Goal: Ask a question: Seek information or help from site administrators or community

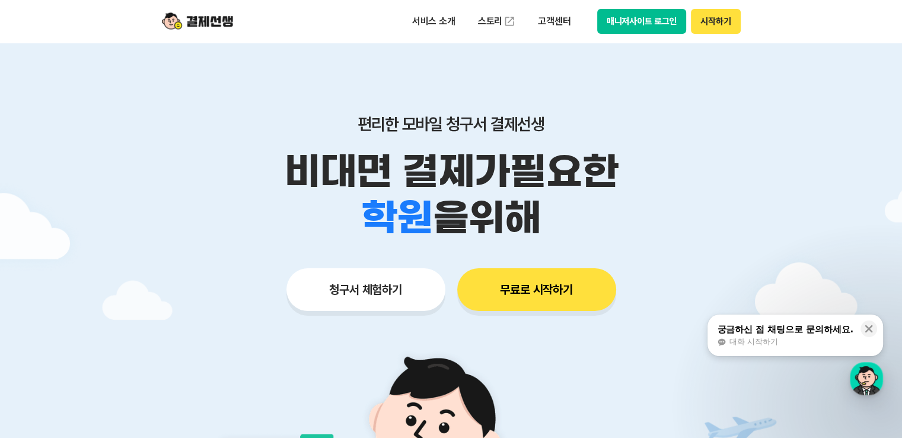
click at [656, 22] on button "매니저사이트 로그인" at bounding box center [643, 21] width 90 height 25
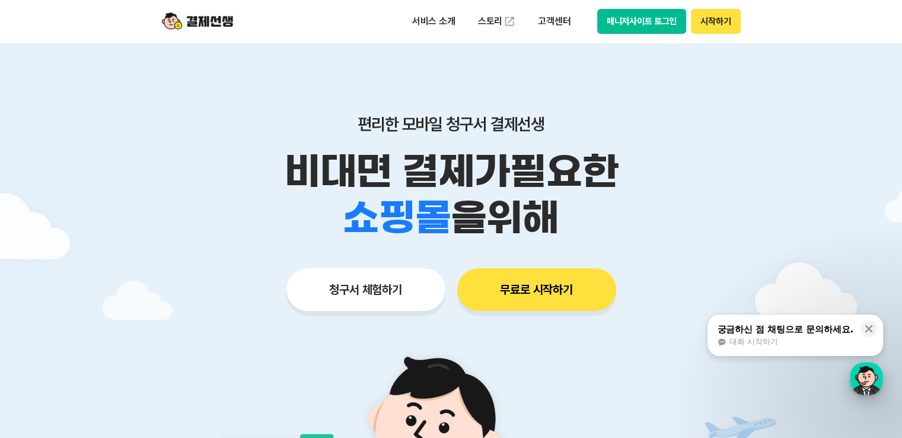
click at [872, 382] on div "button" at bounding box center [866, 378] width 33 height 33
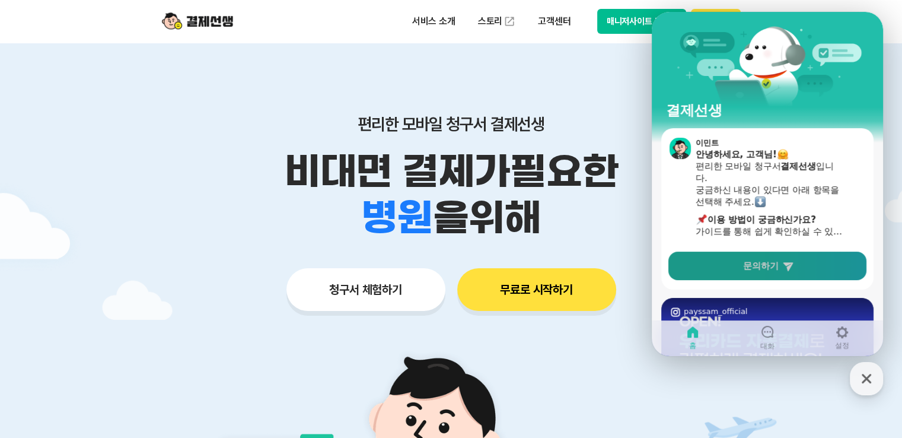
click at [752, 269] on span "문의하기" at bounding box center [761, 266] width 36 height 12
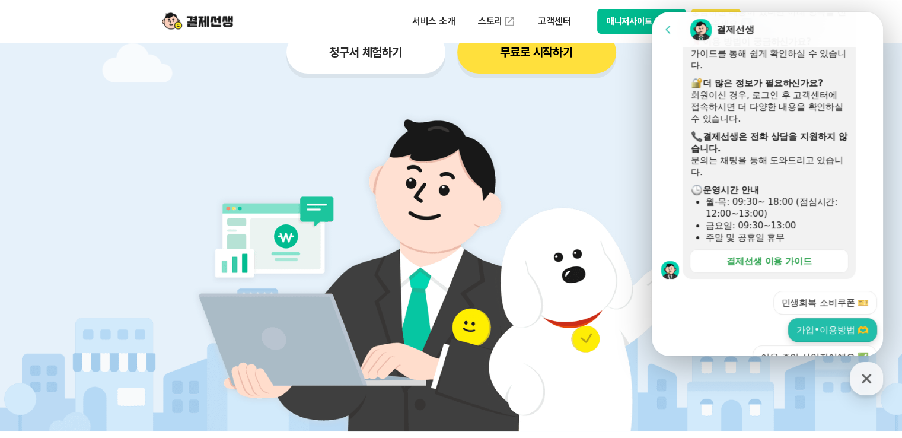
scroll to position [356, 0]
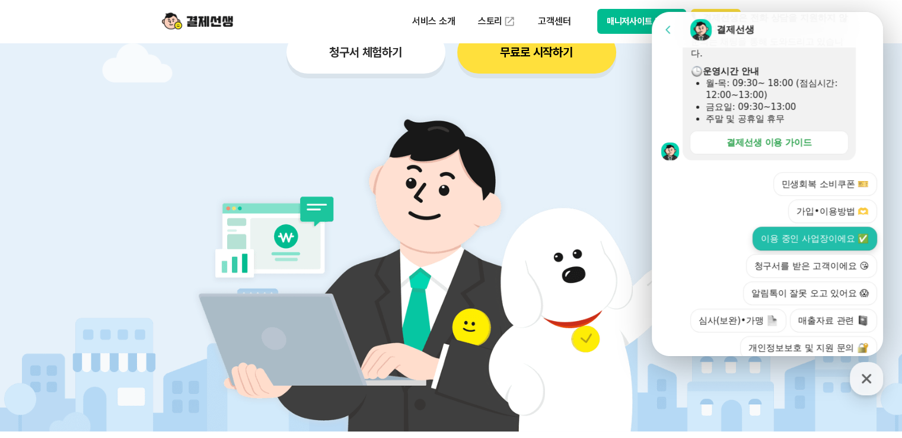
click at [798, 227] on button "이용 중인 사업장이에요 ✅" at bounding box center [815, 239] width 125 height 24
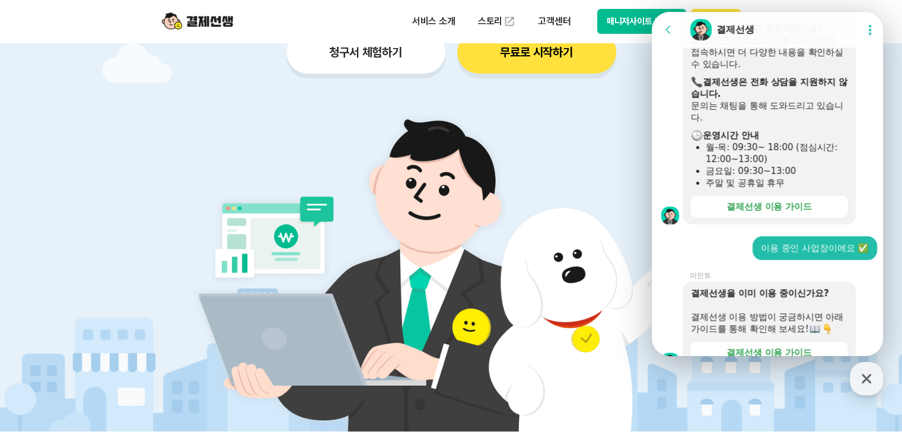
scroll to position [525, 0]
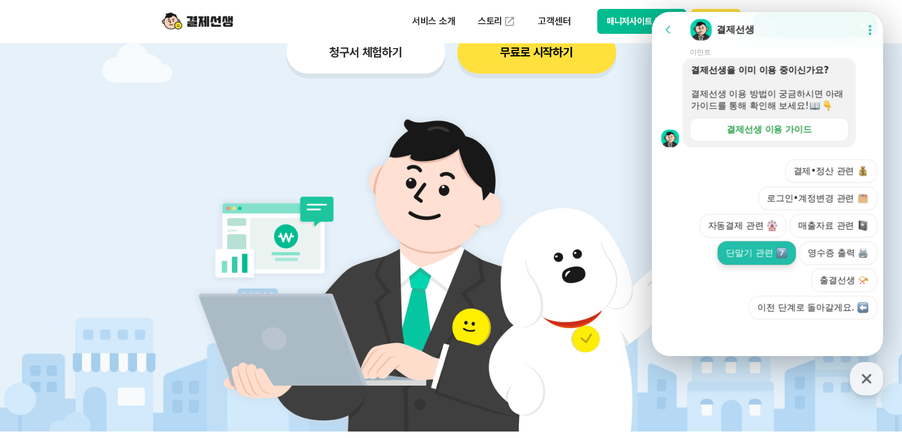
click at [751, 259] on button "단말기 관련" at bounding box center [757, 253] width 78 height 24
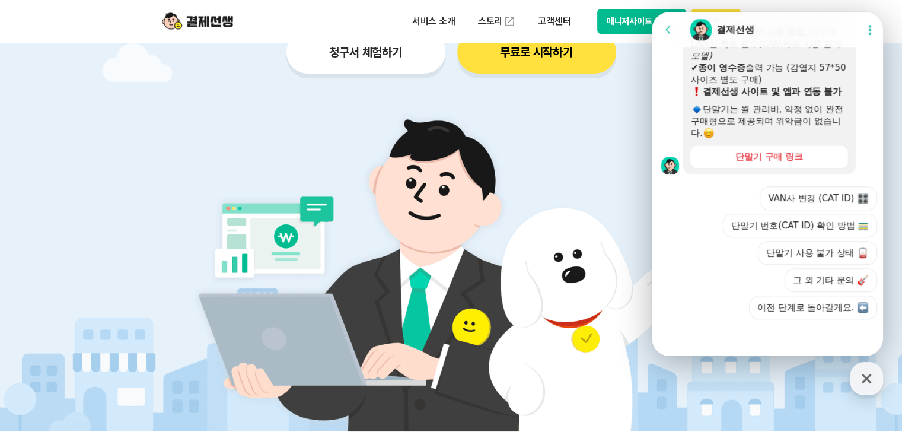
scroll to position [929, 0]
click at [816, 281] on button "그 외 기타 문의" at bounding box center [831, 280] width 93 height 24
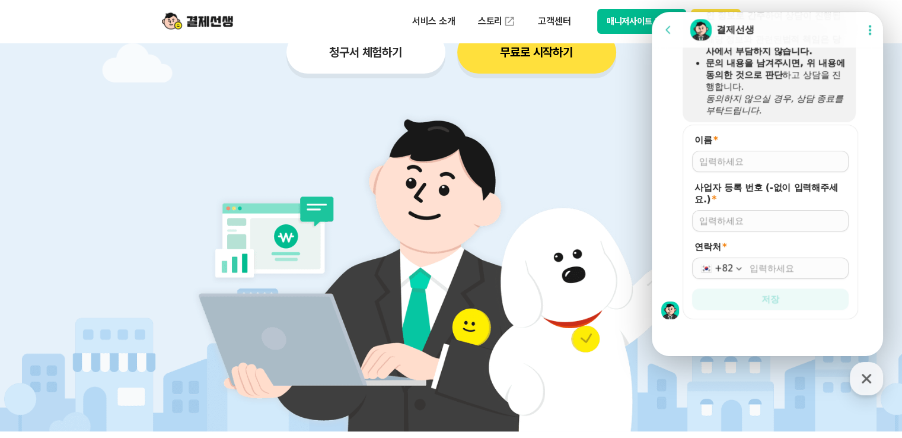
scroll to position [1247, 0]
click at [743, 158] on input "이름 *" at bounding box center [771, 161] width 142 height 12
type input "[PERSON_NAME]"
click at [743, 215] on input "사업자 등록 번호 (-없이 입력해주세요.) *" at bounding box center [771, 221] width 142 height 12
paste input "[PHONE_NUMBER]"
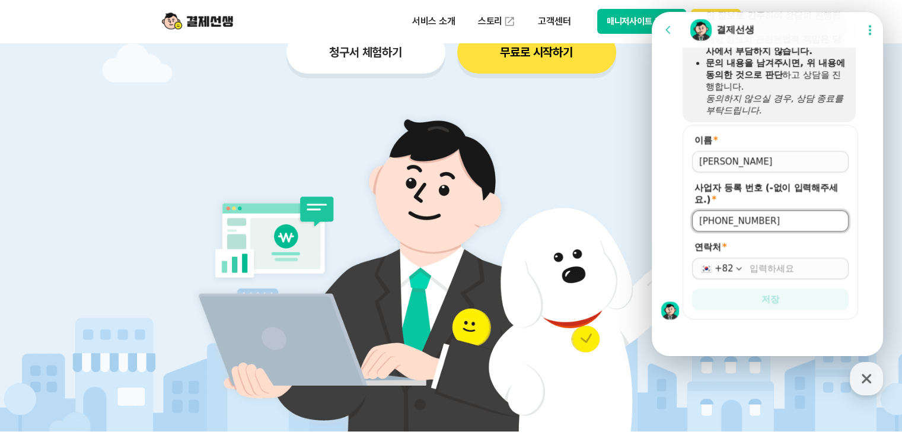
click at [729, 220] on input "[PHONE_NUMBER]" at bounding box center [771, 221] width 142 height 12
type input "1896800749"
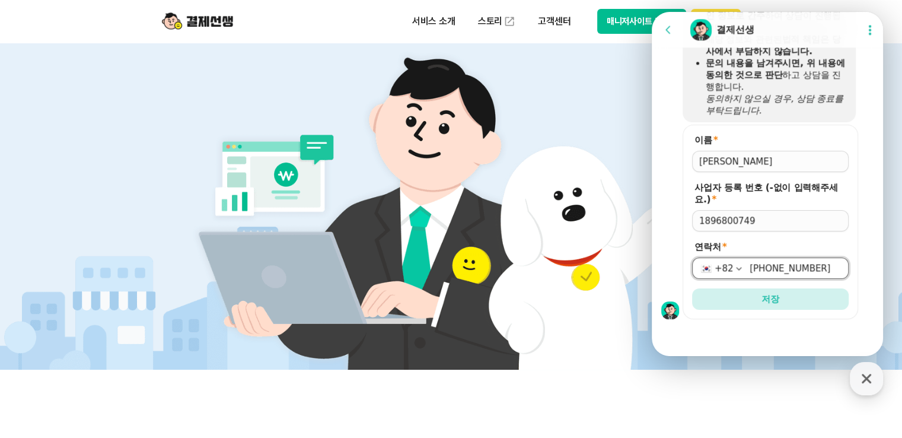
scroll to position [356, 0]
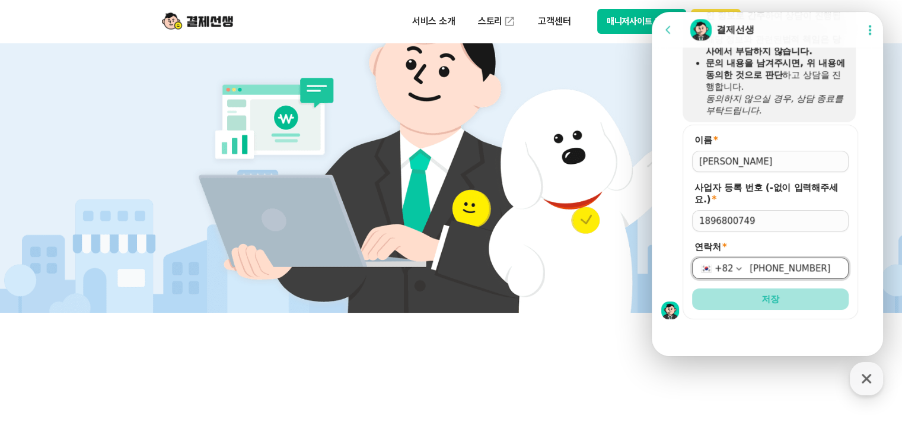
type input "[PHONE_NUMBER]"
click at [770, 297] on span "저장" at bounding box center [771, 299] width 18 height 12
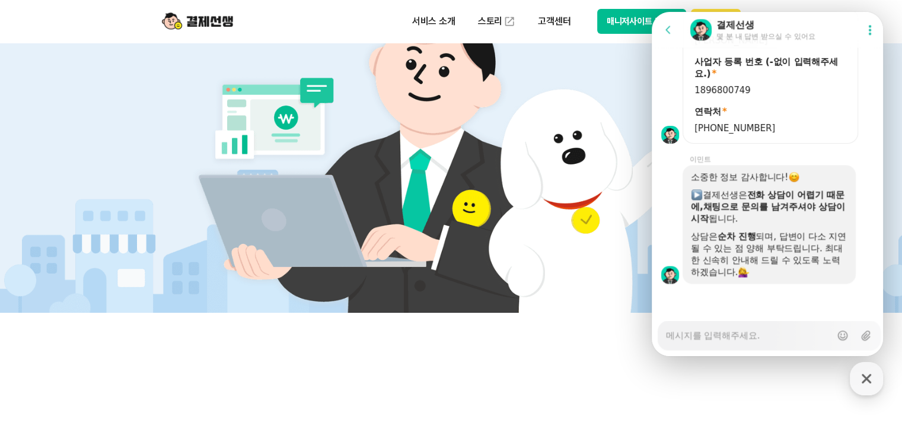
scroll to position [1364, 0]
click at [750, 333] on textarea "Messenger Input Textarea" at bounding box center [748, 331] width 165 height 20
click at [758, 337] on textarea "Messenger Input Textarea" at bounding box center [748, 331] width 165 height 20
type textarea "x"
type textarea "ㅁ"
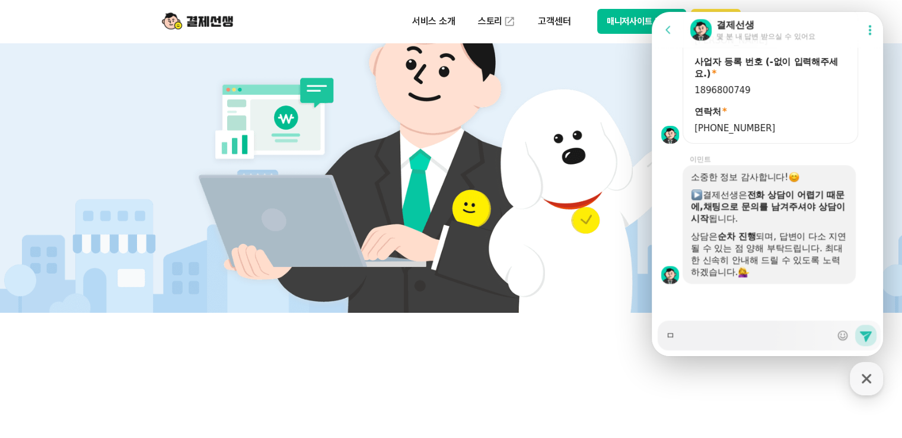
type textarea "x"
type textarea "ㄱ"
type textarea "x"
type textarea "겨"
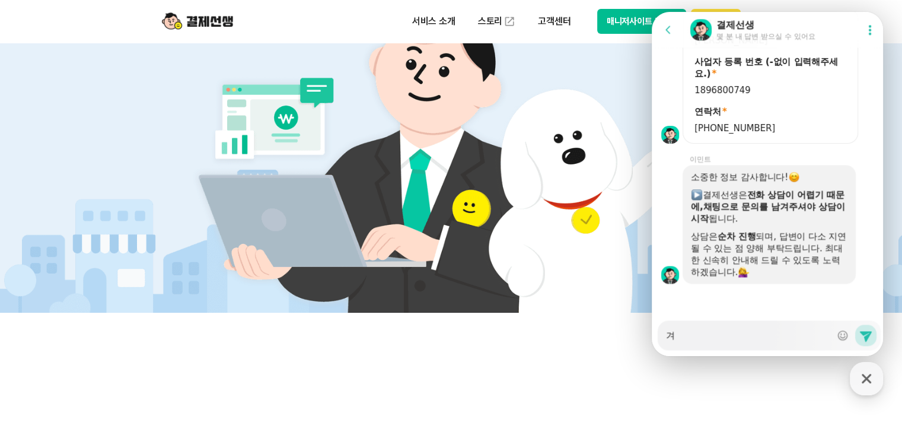
type textarea "x"
type textarea "결"
type textarea "x"
type textarea "결ㅈ"
type textarea "x"
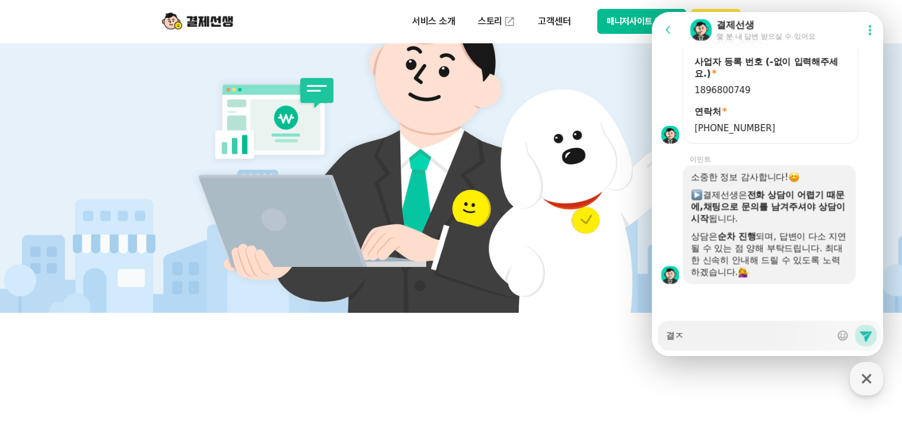
type textarea "결제"
type textarea "x"
type textarea "결제 ㄷ"
type textarea "x"
type textarea "결제 다"
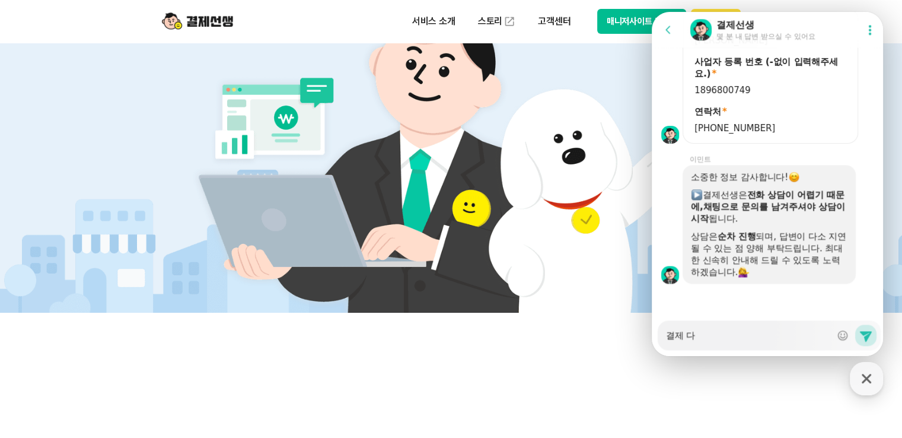
type textarea "x"
type textarea "결제 단"
type textarea "x"
type textarea "결제 단ㅁ"
type textarea "x"
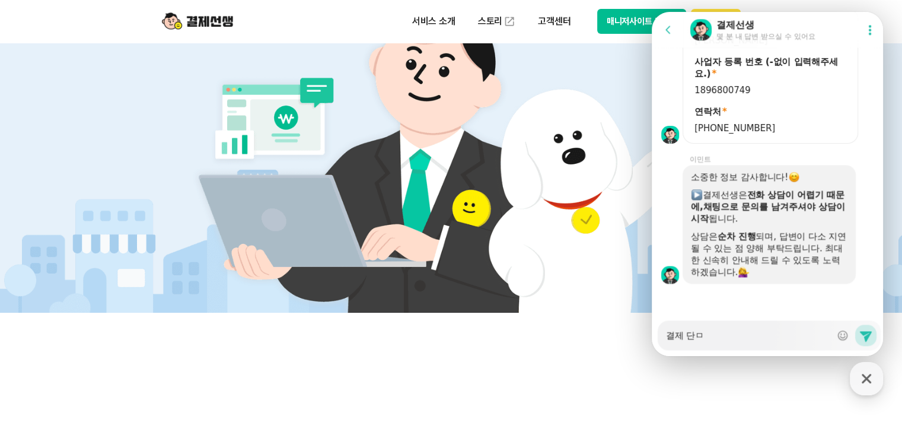
type textarea "결제 단마"
type textarea "x"
type textarea "결제 단말"
type textarea "x"
type textarea "결제 단말기"
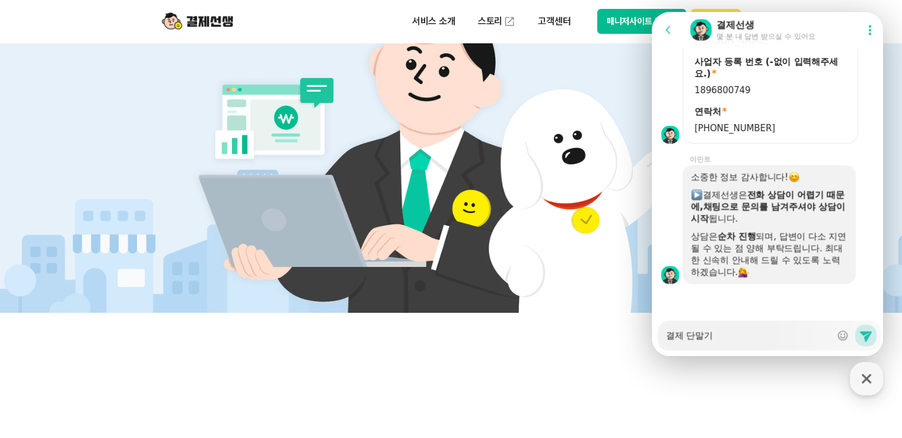
type textarea "x"
type textarea "결제 단말길"
type textarea "x"
type textarea "결제 단말기르"
type textarea "x"
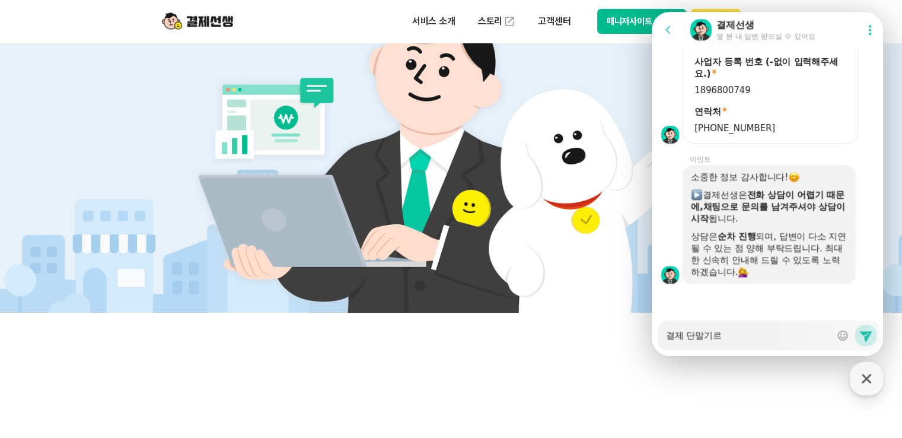
type textarea "결제 단말기를"
type textarea "x"
type textarea "결제 단말기를"
type textarea "x"
type textarea "결제 단말기를 ㅅ"
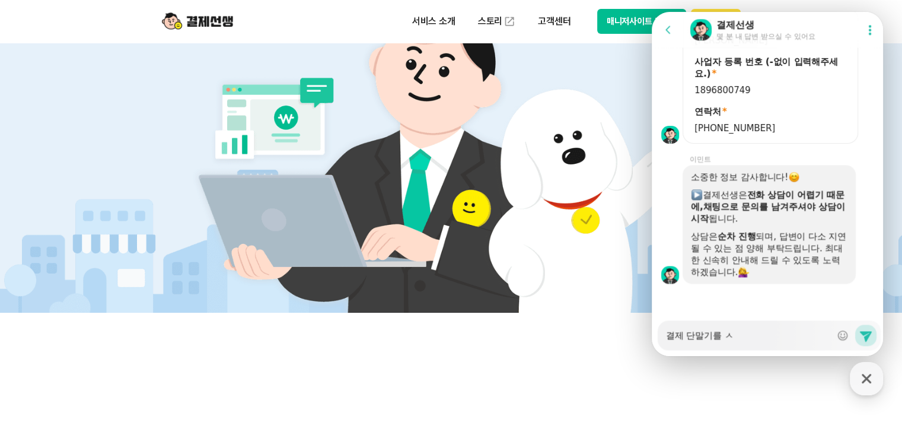
type textarea "x"
type textarea "결제 단말기를 시"
type textarea "x"
type textarea "결제 단말기를 [DEMOGRAPHIC_DATA]"
type textarea "x"
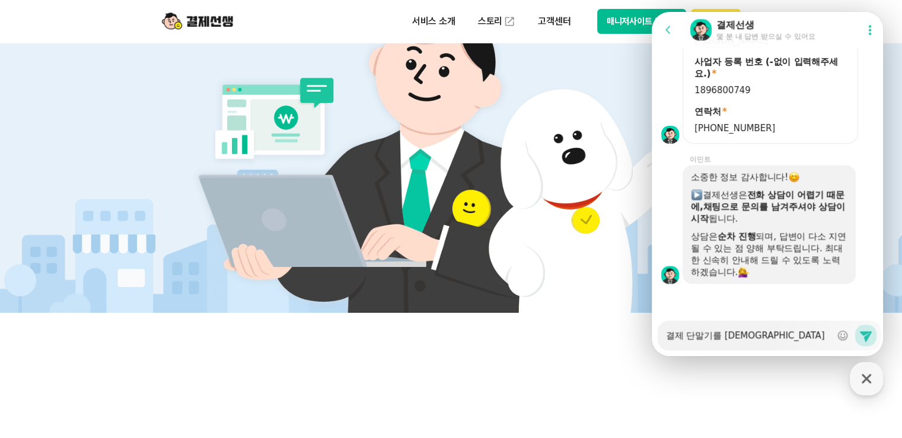
type textarea "결제 단말기를 신ㅊ"
type textarea "x"
type textarea "결제 단말기를 신청"
type textarea "x"
type textarea "결제 단말기를 신청ㅎ"
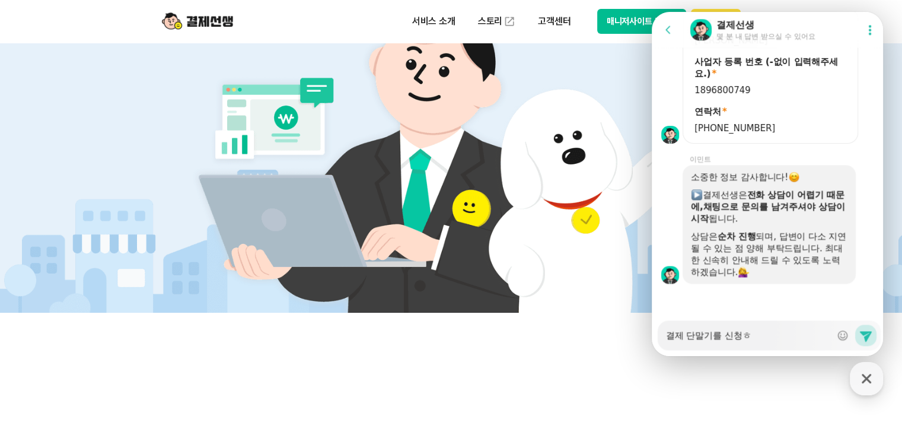
type textarea "x"
type textarea "결제 단말기를 신청하"
type textarea "x"
type textarea "결제 단말기를 신청할"
type textarea "x"
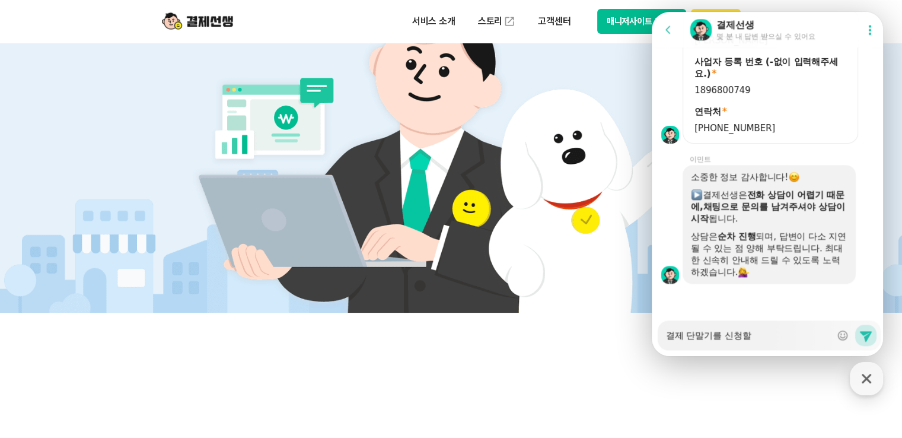
type textarea "결제 단말기를 신청하려"
type textarea "x"
type textarea "결제 단말기를 신청하력"
type textarea "x"
type textarea "결제 단말기를 신청하려고"
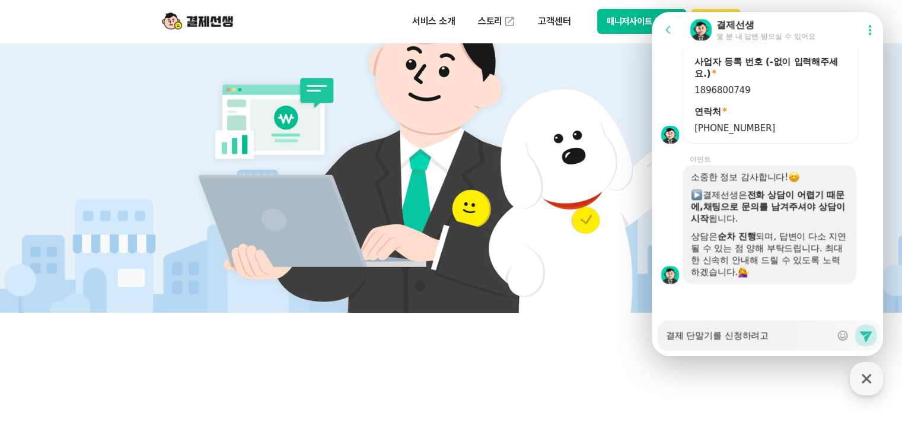
type textarea "x"
type textarea "결제 단말기를 신청하려고"
type textarea "x"
type textarea "결제 단말기를 신청하려고 ㅎ"
type textarea "x"
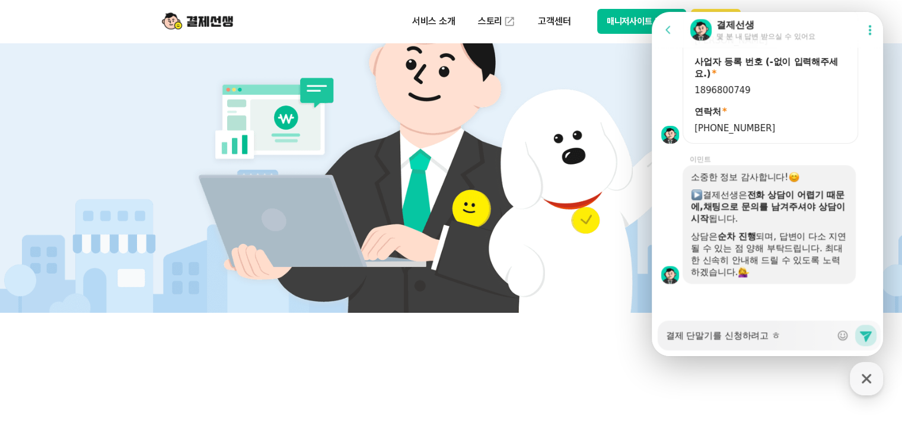
type textarea "결제 단말기를 신청하려고 하"
type textarea "x"
type textarea "결제 단말기를 신청하려고 [DEMOGRAPHIC_DATA]"
type textarea "x"
type textarea "결제 단말기를 신청하려고 하는"
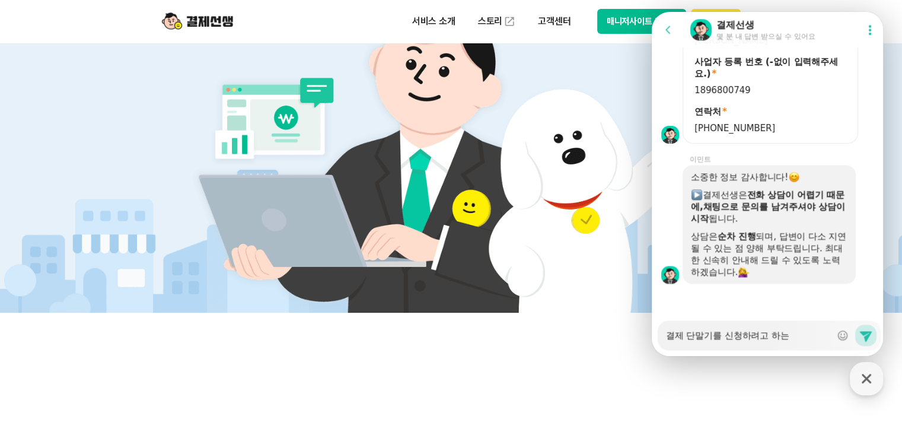
type textarea "x"
type textarea "결제 단말기를 신청하려고 하는ㄷ"
type textarea "x"
type textarea "결제 단말기를 신청하려고 하는데"
type textarea "x"
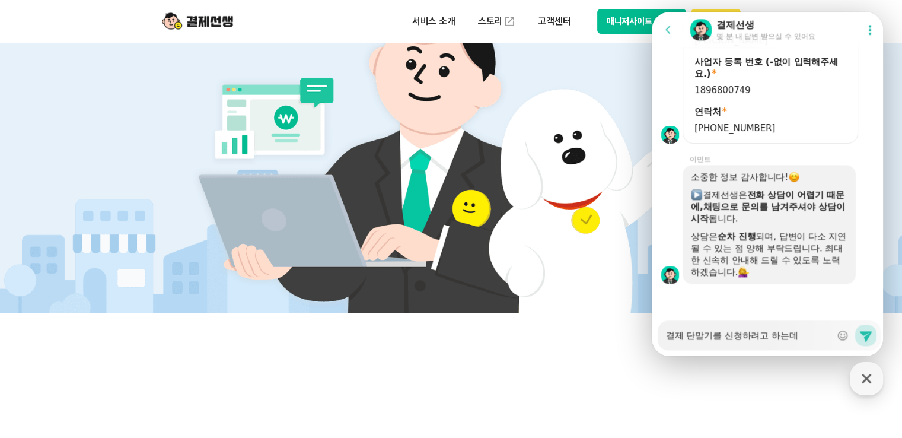
type textarea "결제 단말기를 신청하려고 하는데"
type textarea "x"
type textarea "결제 단말기를 신청하려고 하는데 6"
type textarea "x"
type textarea "결제 단말기를 신청하려고 하는데 6ㄱ"
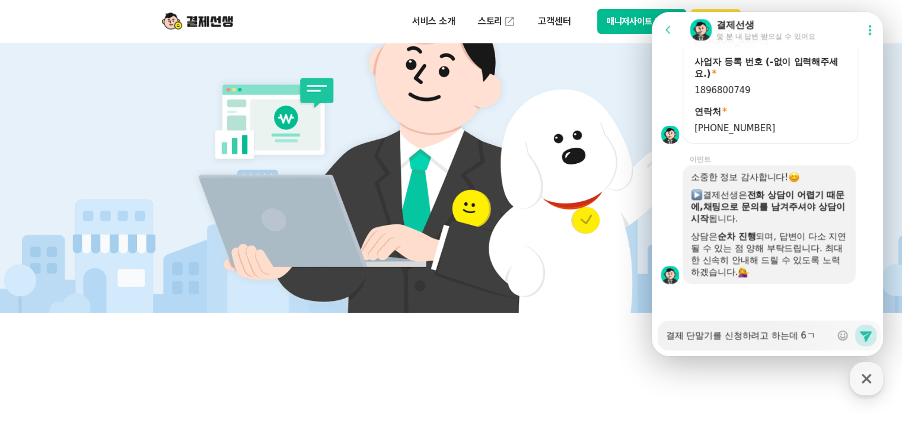
type textarea "x"
type textarea "결제 단말기를 신청하려고 하는데 6개"
type textarea "x"
type textarea "결제 단말기를 신청하려고 하는데 6갱"
type textarea "x"
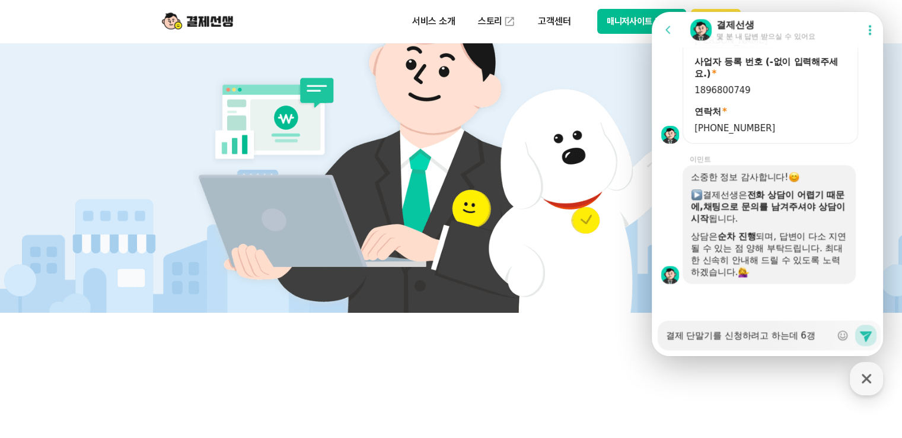
type textarea "결제 단말기를 신청하려고 하는데 6개우"
type textarea "x"
type textarea "결제 단말기를 신청하려고 하는데 6개워"
type textarea "x"
type textarea "결제 단말기를 신청하려고 하는데 6개월"
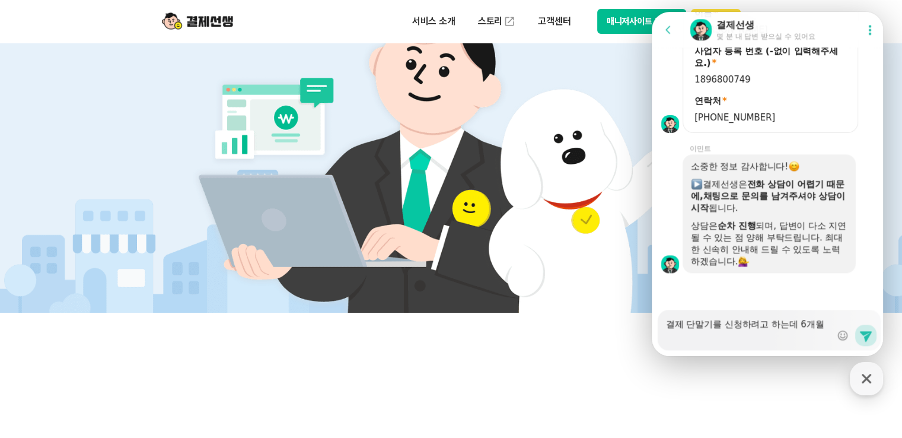
type textarea "x"
type textarea "결제 단말기를 신청하려고 하는데 6개월이"
type textarea "x"
type textarea "결제 단말기를 신청하려고 하는데 6개월이나"
type textarea "x"
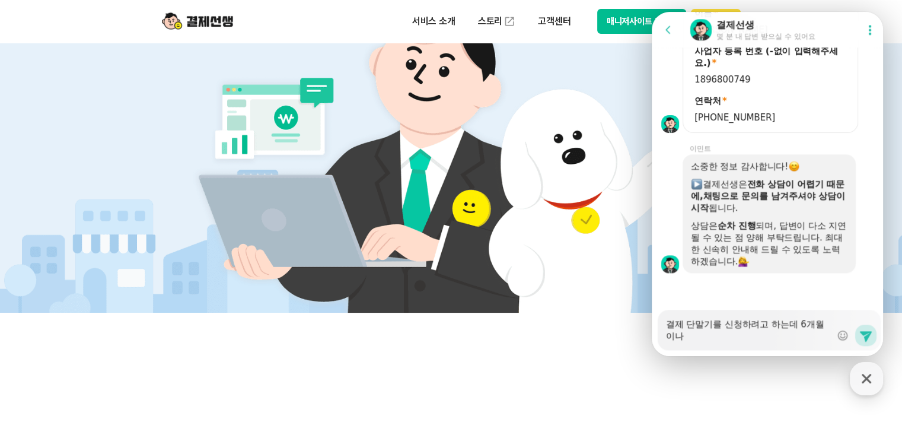
type textarea "결제 단말기를 신청하려고 하는데 6개월이나"
type textarea "x"
type textarea "결제 단말기를 신청하려고 하는데 6개월이나 1"
type textarea "x"
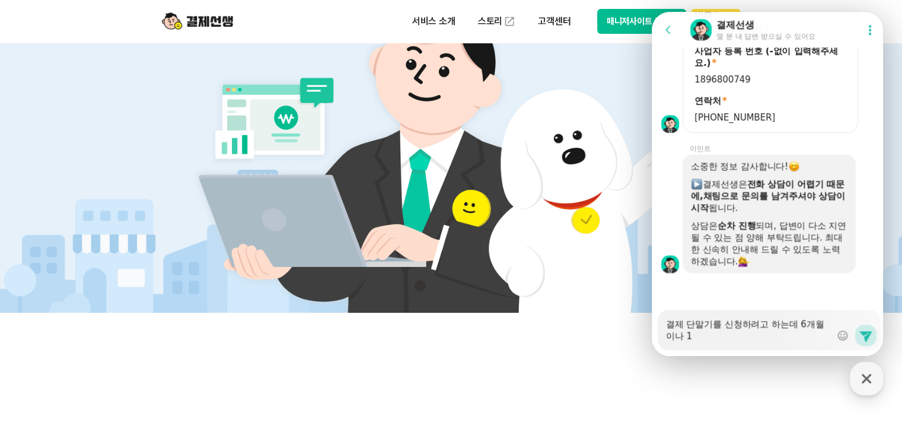
type textarea "결제 단말기를 신청하려고 하는데 6개월이나 1ㄴ"
type textarea "x"
type textarea "결제 단말기를 신청하려고 하는데 6개월이나 1녀"
type textarea "x"
type textarea "결제 단말기를 신청하려고 하는데 6개월이나 1년"
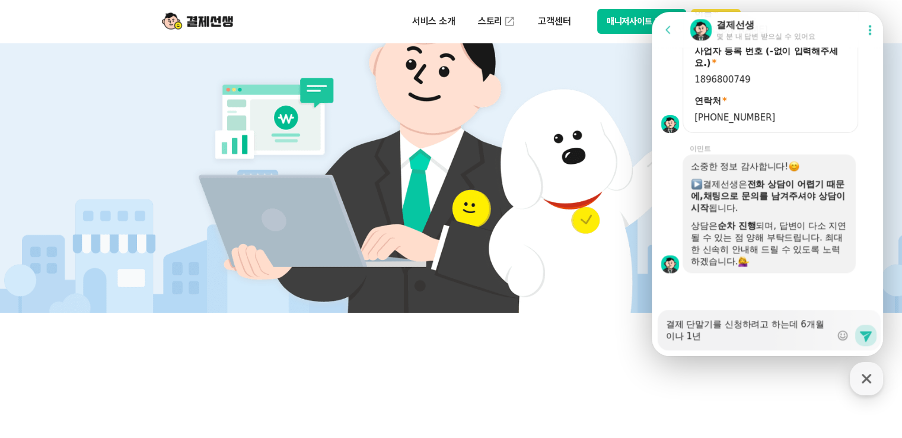
type textarea "x"
type textarea "결제 단말기를 신청하려고 하는데 6개월이나 1년"
type textarea "x"
type textarea "결제 단말기를 신청하려고 하는데 6개월이나 1년 ㄷ"
type textarea "x"
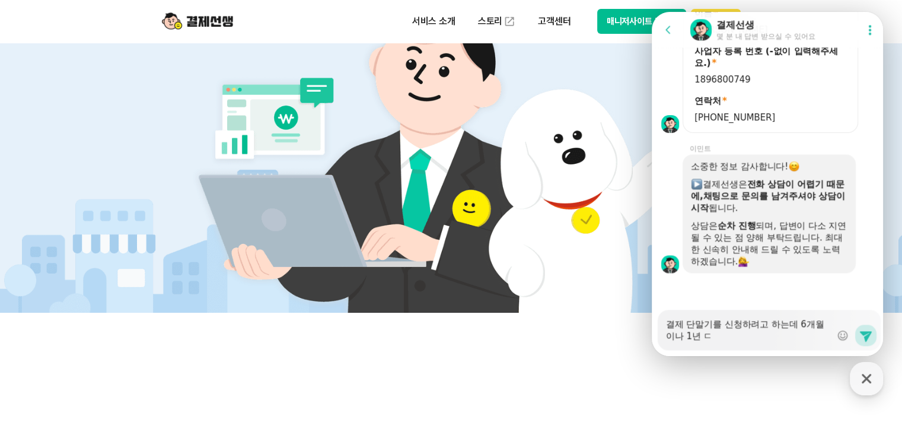
type textarea "결제 단말기를 신청하려고 하는데 6개월이나 1년 두"
type textarea "x"
type textarea "결제 단말기를 신청하려고 하는데 6개월이나 1년 뒤"
type textarea "x"
type textarea "결제 단말기를 신청하려고 하는데 6개월이나 1년 뒤"
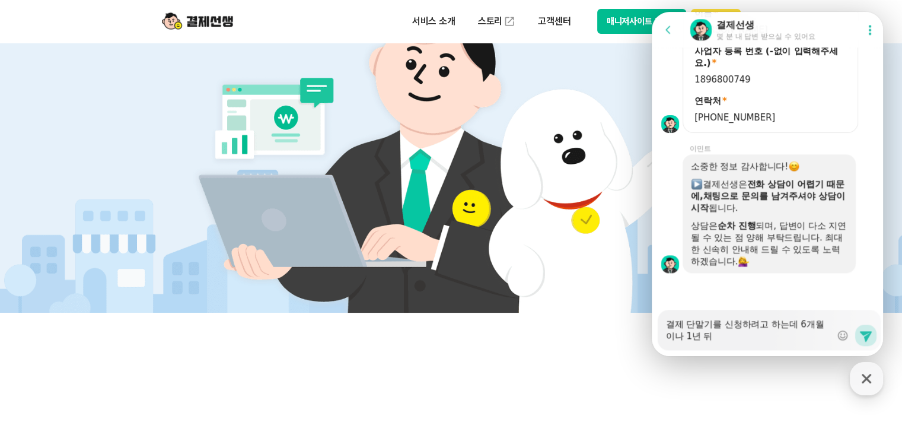
type textarea "x"
type textarea "결제 단말기를 신청하려고 하는데 6개월이나 1년 뒤 ㄷ"
type textarea "x"
type textarea "결제 단말기를 신청하려고 하는데 6개월이나 1년 뒤 다"
type textarea "x"
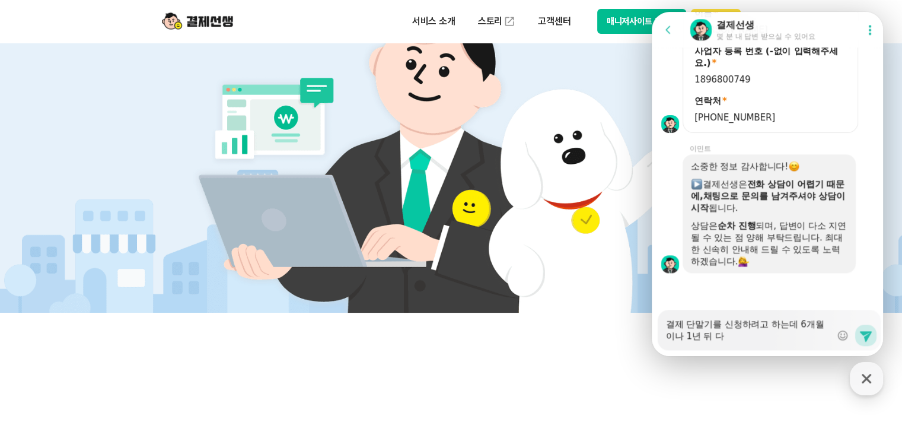
type textarea "결제 단말기를 신청하려고 하는데 6개월이나 1년 뒤 달"
type textarea "x"
type textarea "결제 단말기를 신청하려고 하는데 6개월이나 1년 뒤 다른"
type textarea "x"
type textarea "결제 단말기를 신청하려고 하는데 6개월이나 1년 뒤 다른"
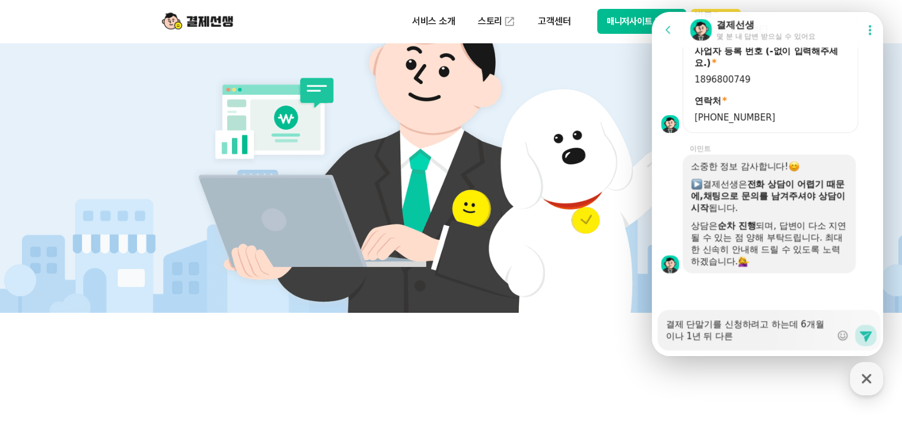
type textarea "x"
type textarea "결제 단말기를 신청하려고 하는데 6개월이나 1년 뒤 다른 ㅅ"
type textarea "x"
type textarea "결제 단말기를 신청하려고 하는데 6개월이나 1년 뒤 다른 [DEMOGRAPHIC_DATA]"
type textarea "x"
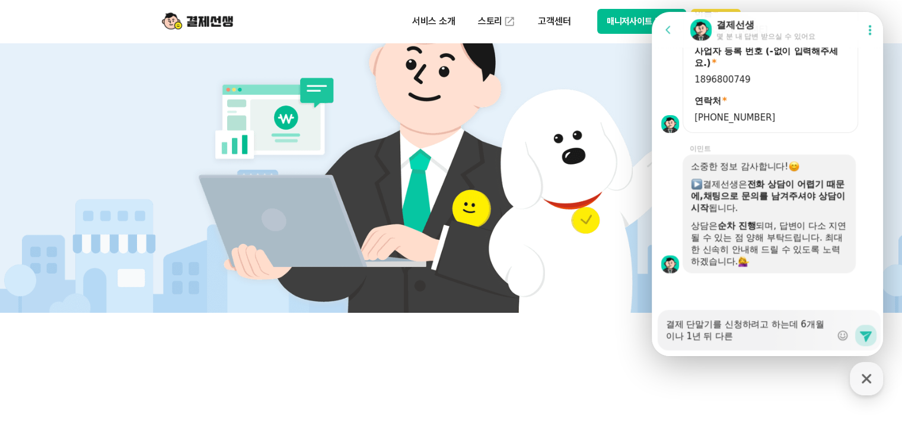
type textarea "결제 단말기를 신청하려고 하는데 6개월이나 1년 뒤 다른 상"
type textarea "x"
type textarea "결제 단말기를 신청하려고 하는데 6개월이나 1년 뒤 다른 사어"
type textarea "x"
type textarea "결제 단말기를 신청하려고 하는데 6개월이나 1년 뒤 다른 사업"
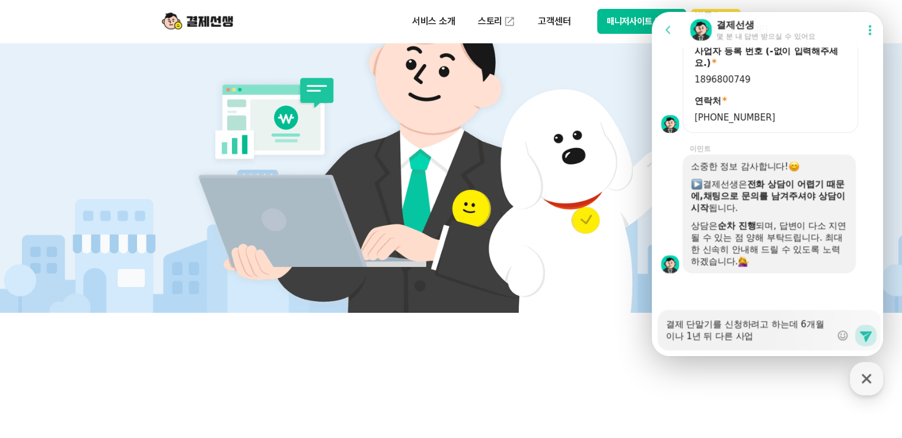
type textarea "x"
type textarea "결제 단말기를 신청하려고 하는데 6개월이나 1년 뒤 다른 사업ㅈ"
type textarea "x"
type textarea "결제 단말기를 신청하려고 하는데 6개월이나 1년 뒤 다른 사업자"
type textarea "x"
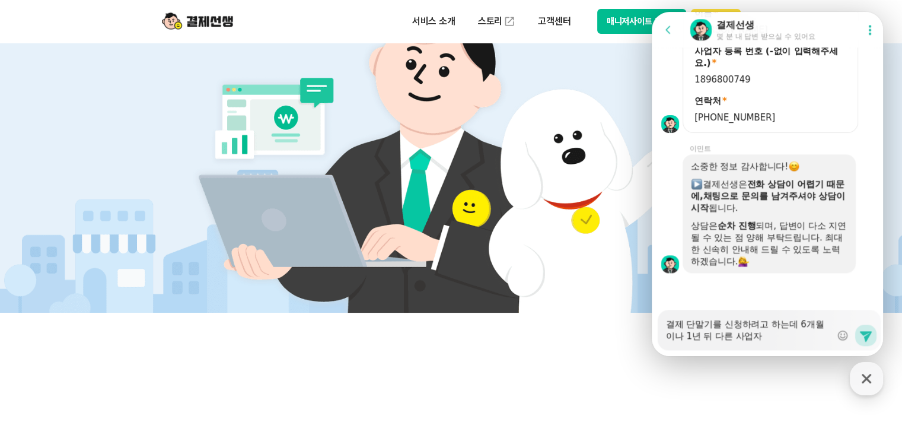
type textarea "결제 단말기를 신청하려고 하는데 6개월이나 1년 뒤 다른 사업잘"
type textarea "x"
type textarea "결제 단말기를 신청하려고 하는데 6개월이나 1년 뒤 다른 사업자르"
type textarea "x"
type textarea "결제 단말기를 신청하려고 하는데 6개월이나 1년 뒤 다른 사업자를"
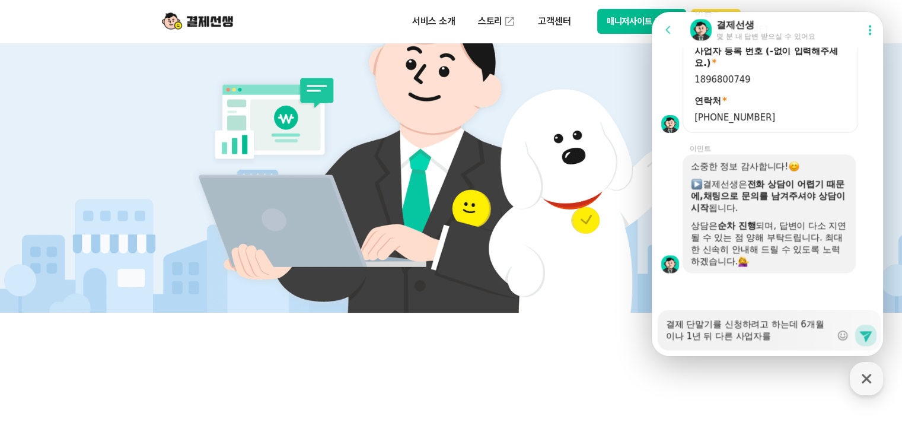
type textarea "x"
type textarea "결제 단말기를 신청하려고 하는데 6개월이나 1년 뒤 다른 사업자를"
type textarea "x"
type textarea "결제 단말기를 신청하려고 하는데 6개월이나 1년 뒤 다른 사업자를 내"
type textarea "x"
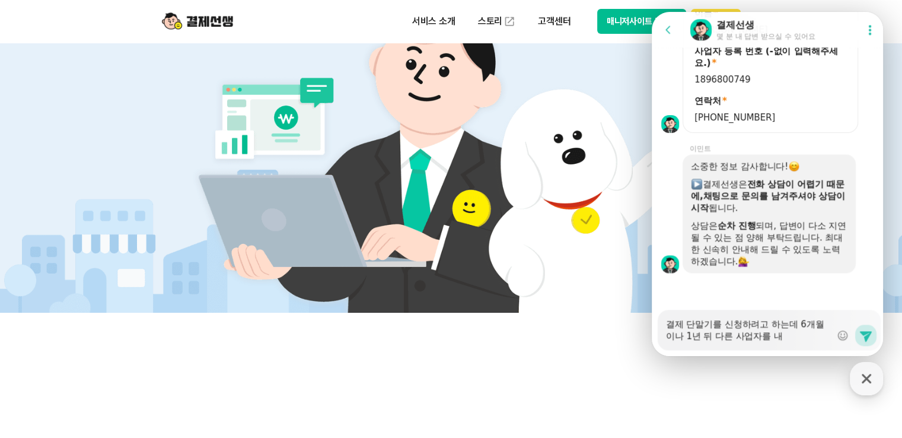
type textarea "결제 단말기를 신청하려고 하는데 6개월이나 1년 뒤 다른 사업자를 낵"
type textarea "x"
type textarea "결제 단말기를 신청하려고 하는데 6개월이나 1년 뒤 다른 사업자를 내고"
type textarea "x"
type textarea "결제 단말기를 신청하려고 하는데 6개월이나 1년 뒤 다른 사업자를 내고 ㄴ"
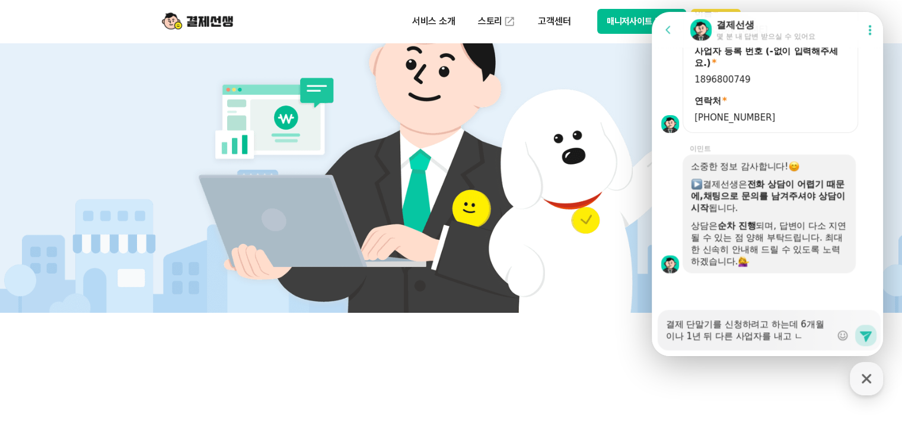
type textarea "x"
type textarea "결제 단말기를 신청하려고 하는데 6개월이나 1년 뒤 다른 사업자를 내고 나"
type textarea "x"
type textarea "결제 단말기를 신청하려고 하는데 6개월이나 1년 뒤 다른 사업자를 내고 난"
type textarea "x"
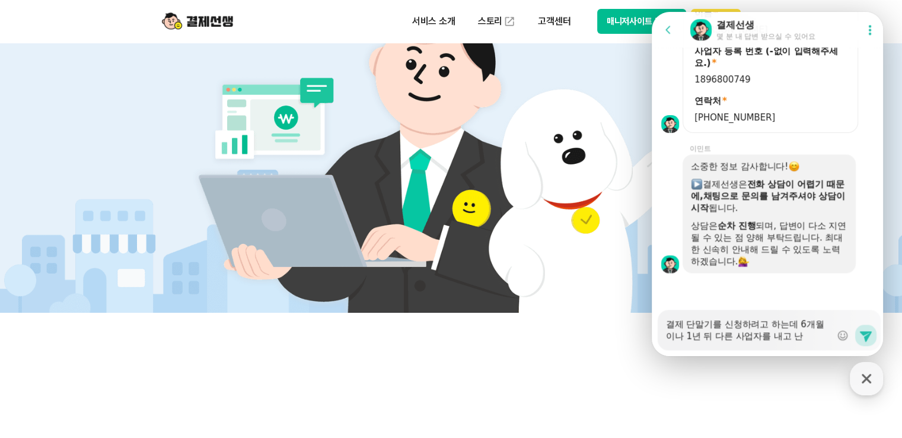
type textarea "결제 단말기를 신청하려고 하는데 6개월이나 1년 뒤 다른 사업자를 내고 난"
type textarea "x"
type textarea "결제 단말기를 신청하려고 하는데 6개월이나 1년 뒤 다른 사업자를 내고 난 ㅎ"
type textarea "x"
type textarea "결제 단말기를 신청하려고 하는데 6개월이나 1년 뒤 다른 사업자를 내고 난 후"
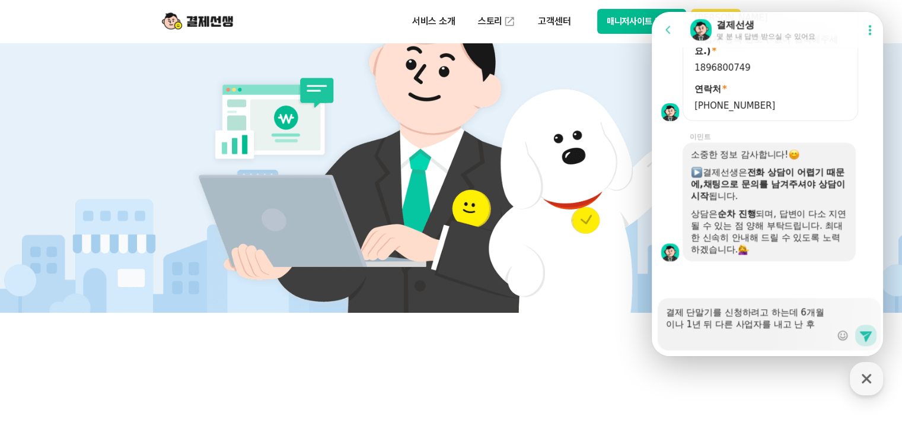
scroll to position [1386, 0]
type textarea "x"
type textarea "결제 단말기를 신청하려고 하는데 6개월이나 1년 뒤 다른 사업자를 내고 난 후 ㅂ"
type textarea "x"
type textarea "결제 단말기를 신청하려고 하는데 6개월이나 1년 뒤 다른 사업자를 내고 난 후 보"
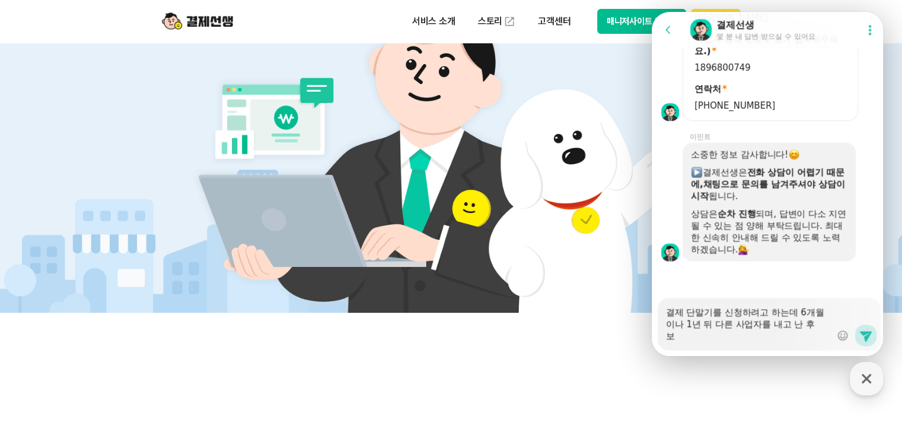
type textarea "x"
type textarea "결제 단말기를 신청하려고 하는데 6개월이나 1년 뒤 다른 사업자를 내고 난 후 ㅂ"
type textarea "x"
type textarea "결제 단말기를 신청하려고 하는데 6개월이나 1년 뒤 다른 사업자를 내고 난 후"
type textarea "x"
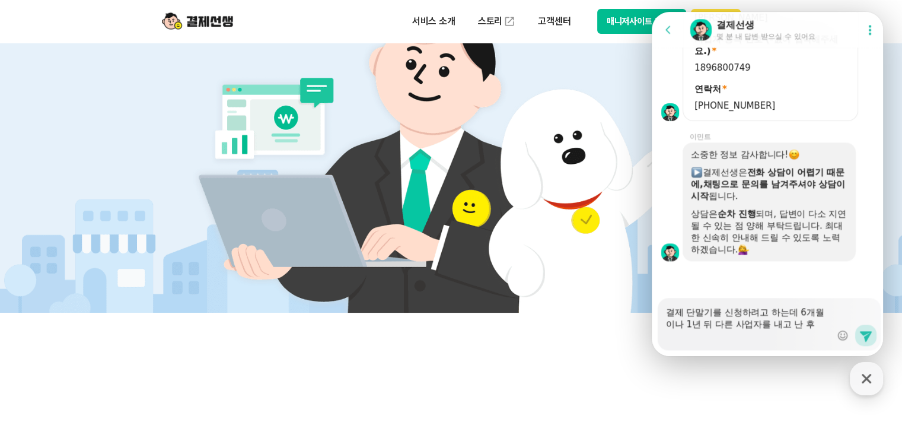
type textarea "결제 단말기를 신청하려고 하는데 6개월이나 1년 뒤 다른 사업자를 내고 난 후 ㄷ"
type textarea "x"
type textarea "결제 단말기를 신청하려고 하는데 6개월이나 1년 뒤 다른 사업자를 내고 난 후 드"
type textarea "x"
type textarea "결제 단말기를 신청하려고 하는데 6개월이나 1년 뒤 다른 사업자를 내고 난 후 등"
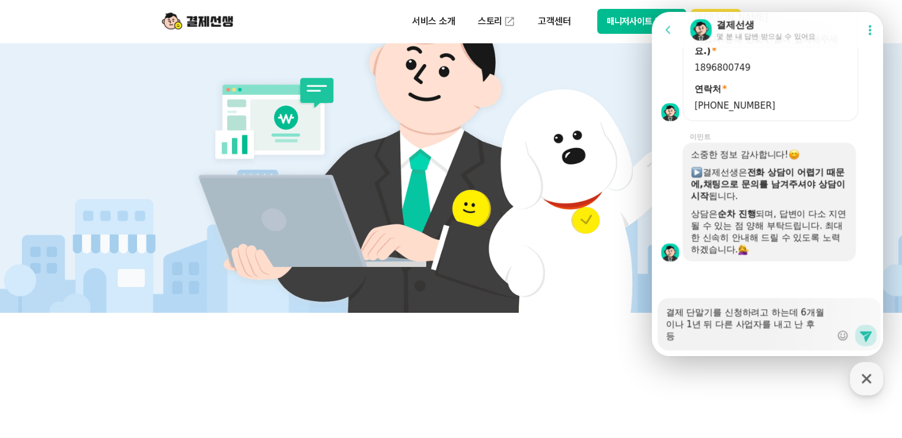
type textarea "x"
type textarea "결제 단말기를 신청하려고 하는데 6개월이나 1년 뒤 다른 사업자를 내고 난 후 등ㄹ"
type textarea "x"
type textarea "결제 단말기를 신청하려고 하는데 6개월이나 1년 뒤 다른 사업자를 내고 난 후 등로"
type textarea "x"
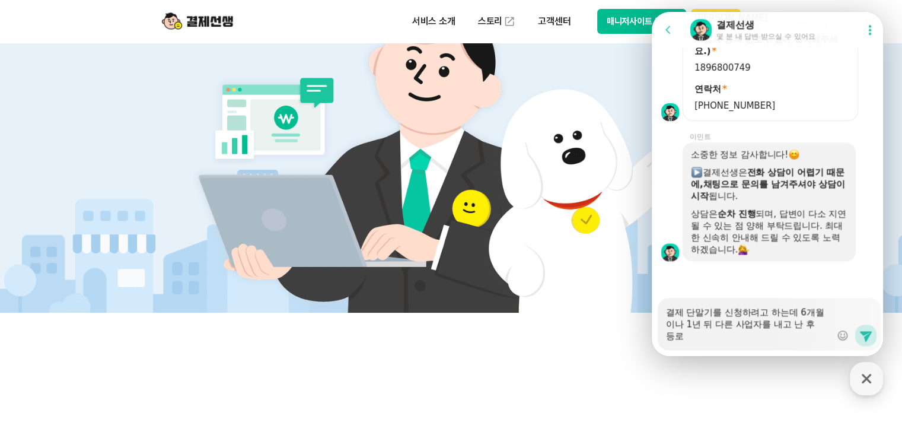
type textarea "결제 단말기를 신청하려고 하는데 6개월이나 1년 뒤 다른 사업자를 내고 난 후 등록"
type textarea "x"
type textarea "결제 단말기를 신청하려고 하는데 6개월이나 1년 뒤 다른 사업자를 내고 난 후 등록ㅎ"
type textarea "x"
type textarea "결제 단말기를 신청하려고 하는데 6개월이나 1년 뒤 다른 사업자를 내고 난 후 등록하"
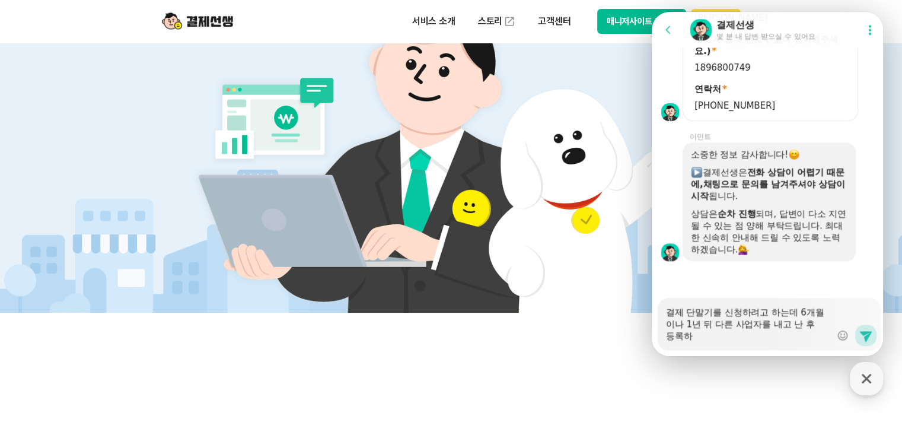
type textarea "x"
type textarea "결제 단말기를 신청하려고 하는데 6개월이나 1년 뒤 다른 사업자를 내고 난 후 등록한"
type textarea "x"
type textarea "결제 단말기를 신청하려고 하는데 6개월이나 1년 뒤 다른 사업자를 내고 난 후 등록한"
type textarea "x"
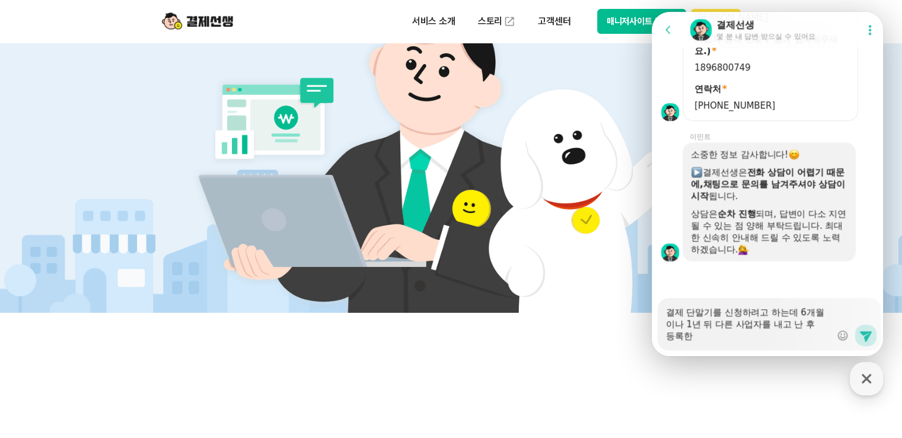
type textarea "결제 단말기를 신청하려고 하는데 6개월이나 1년 뒤 다른 사업자를 내고 난 후 등록한 ㄷ"
type textarea "x"
type textarea "결제 단말기를 신청하려고 하는데 6개월이나 1년 뒤 다른 사업자를 내고 난 후 등록한 다"
type textarea "x"
type textarea "결제 단말기를 신청하려고 하는데 6개월이나 1년 뒤 다른 사업자를 내고 난 후 등록한 단"
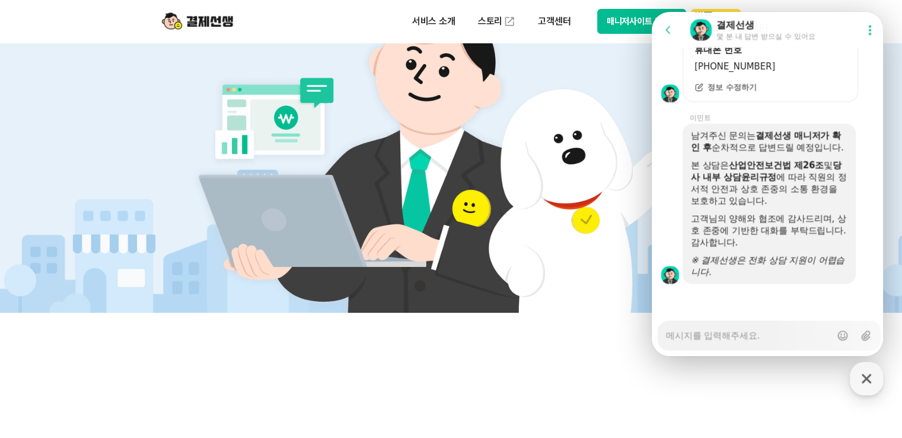
scroll to position [475, 0]
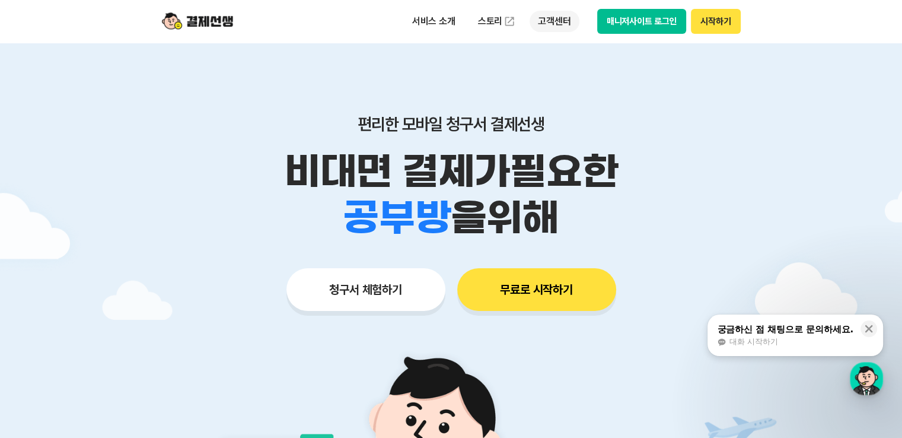
click at [554, 17] on p "고객센터" at bounding box center [554, 21] width 49 height 21
click at [704, 22] on button "시작하기" at bounding box center [715, 21] width 49 height 25
click at [869, 387] on div "button" at bounding box center [866, 378] width 33 height 33
